Goal: Navigation & Orientation: Find specific page/section

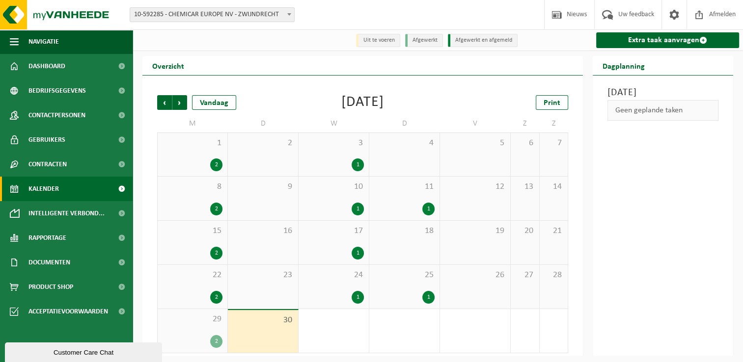
scroll to position [1, 0]
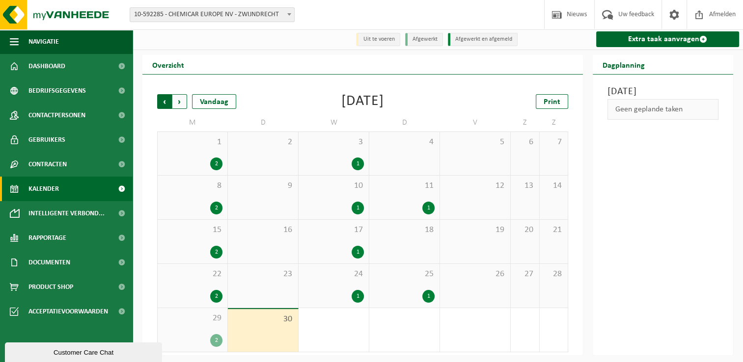
click at [179, 104] on span "Volgende" at bounding box center [179, 101] width 15 height 15
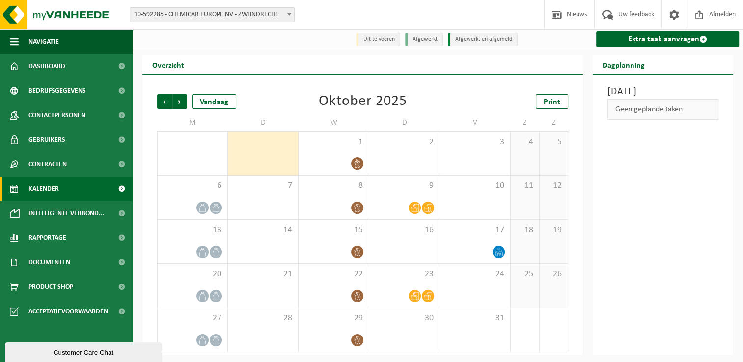
scroll to position [0, 0]
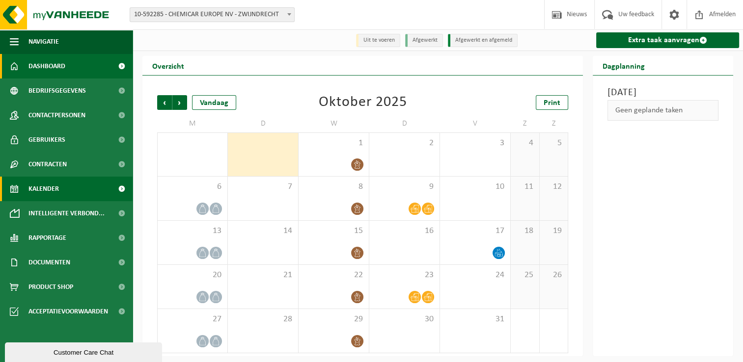
click at [37, 71] on span "Dashboard" at bounding box center [46, 66] width 37 height 25
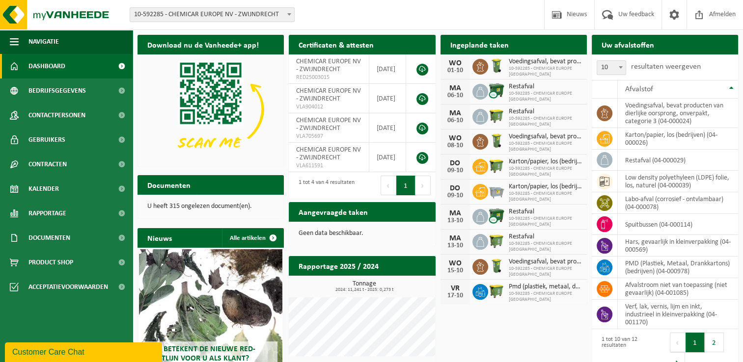
click at [37, 71] on span "Dashboard" at bounding box center [46, 66] width 37 height 25
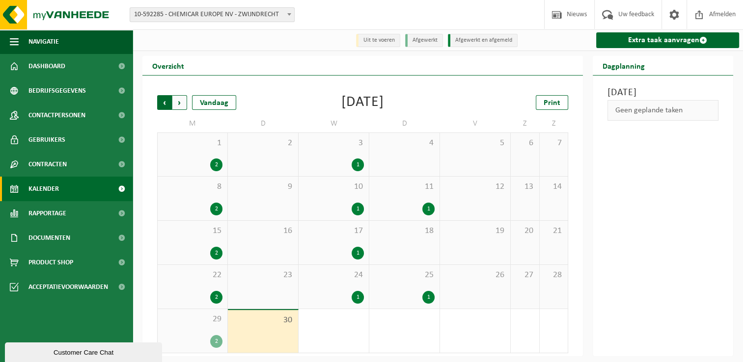
click at [179, 102] on span "Volgende" at bounding box center [179, 102] width 15 height 15
